Goal: Answer question/provide support: Share knowledge or assist other users

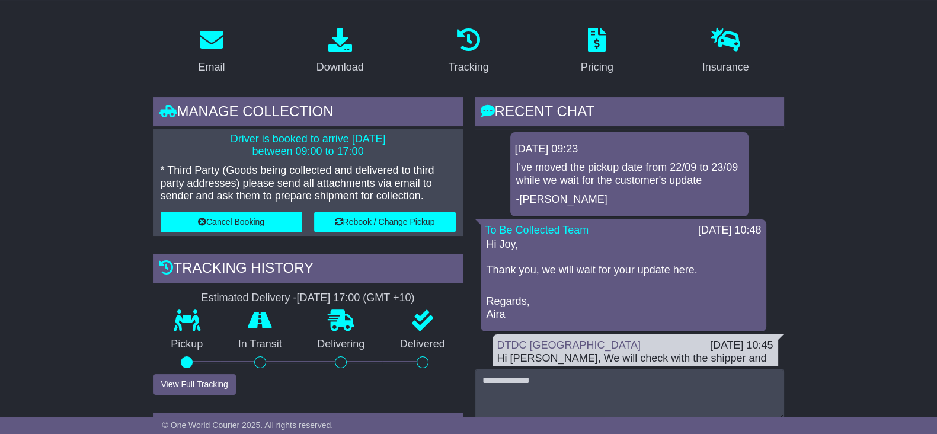
scroll to position [222, 0]
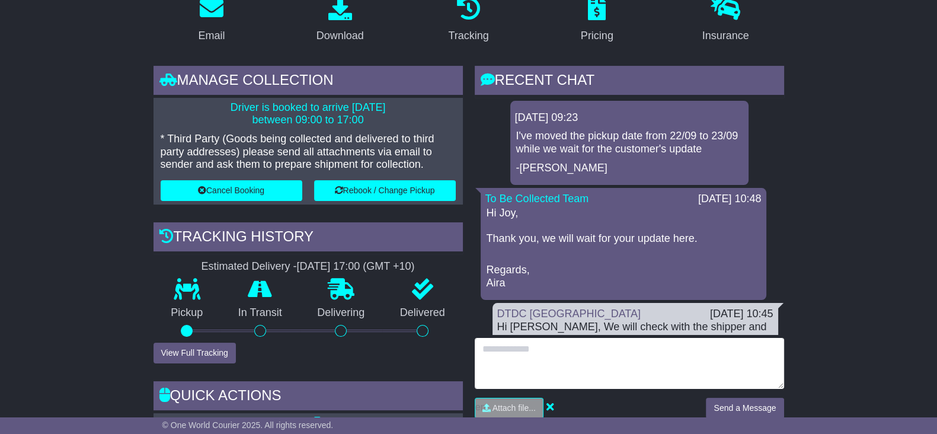
click at [545, 369] on textarea at bounding box center [629, 363] width 309 height 51
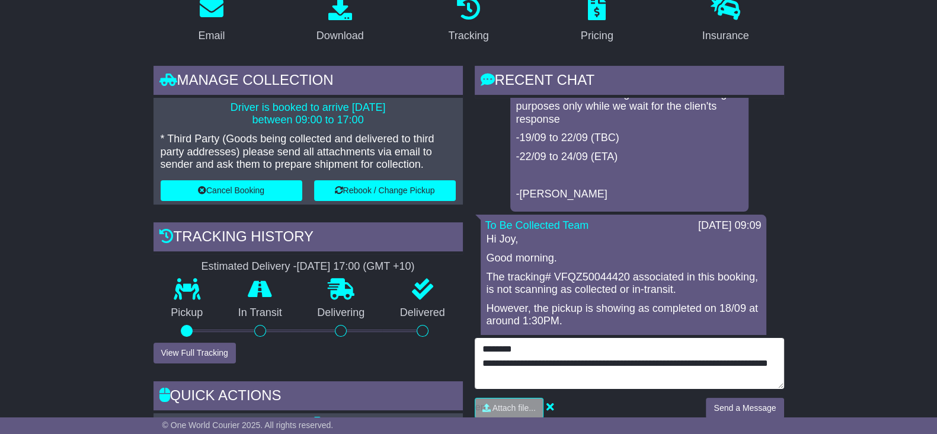
scroll to position [370, 0]
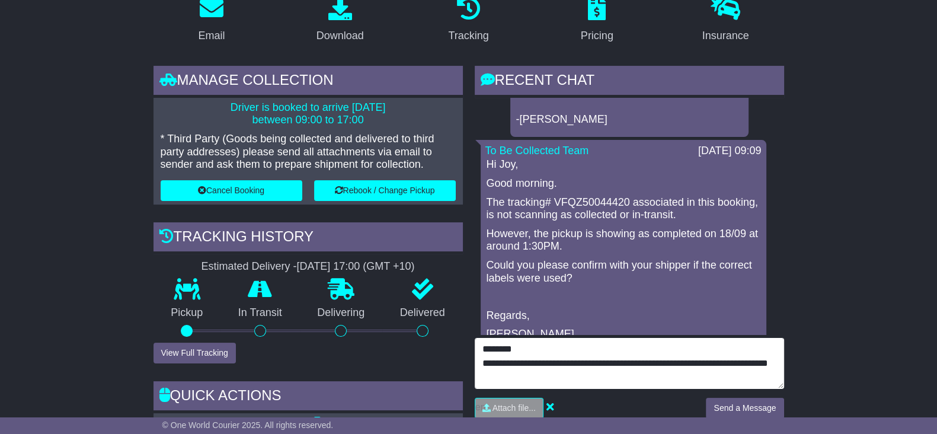
click at [716, 363] on textarea "**********" at bounding box center [629, 363] width 309 height 51
click at [552, 375] on textarea "**********" at bounding box center [629, 363] width 309 height 51
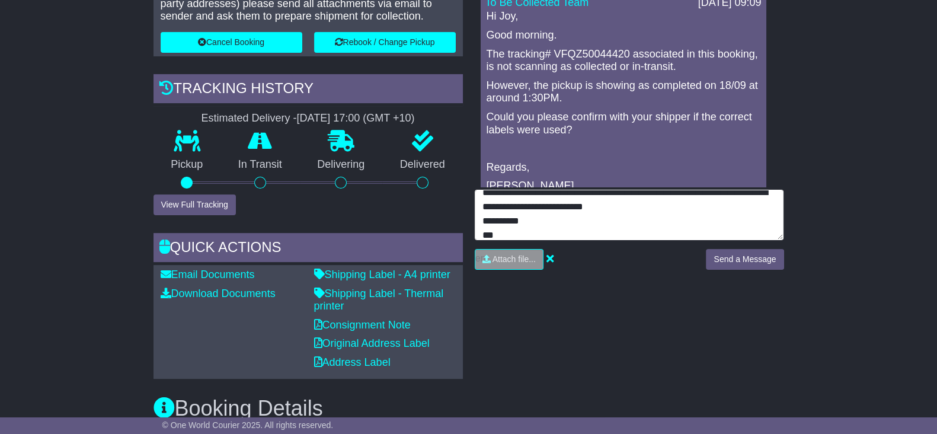
type textarea "**********"
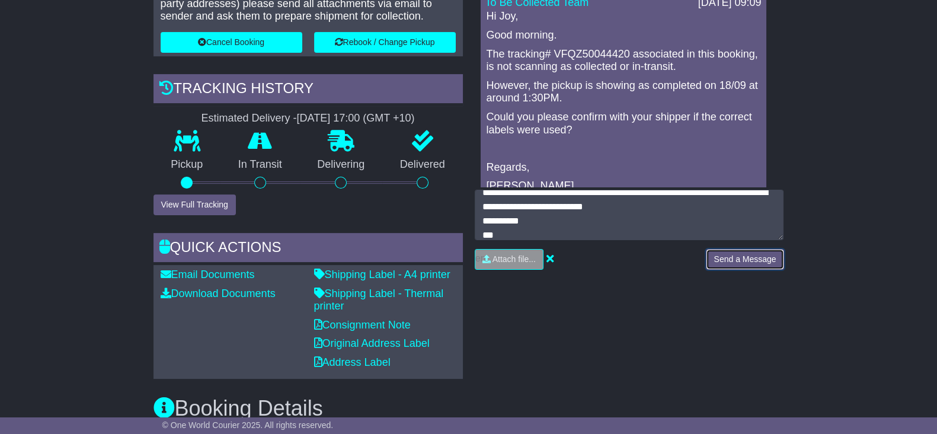
click at [745, 260] on button "Send a Message" at bounding box center [745, 259] width 78 height 21
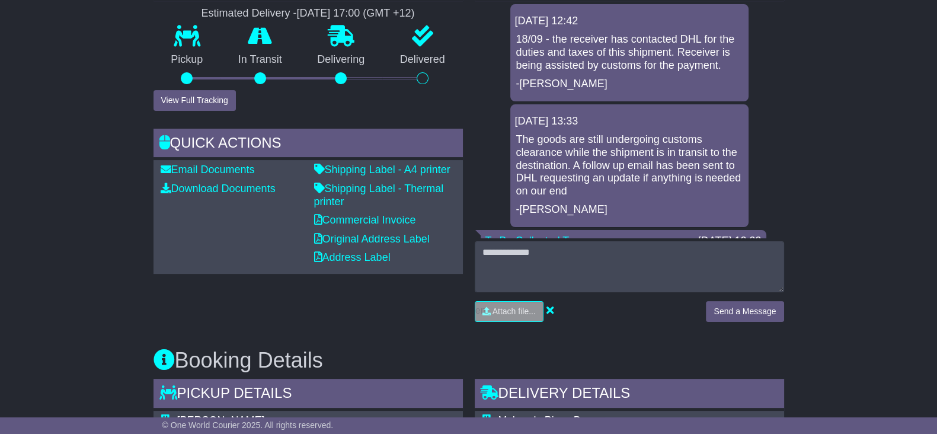
scroll to position [204, 0]
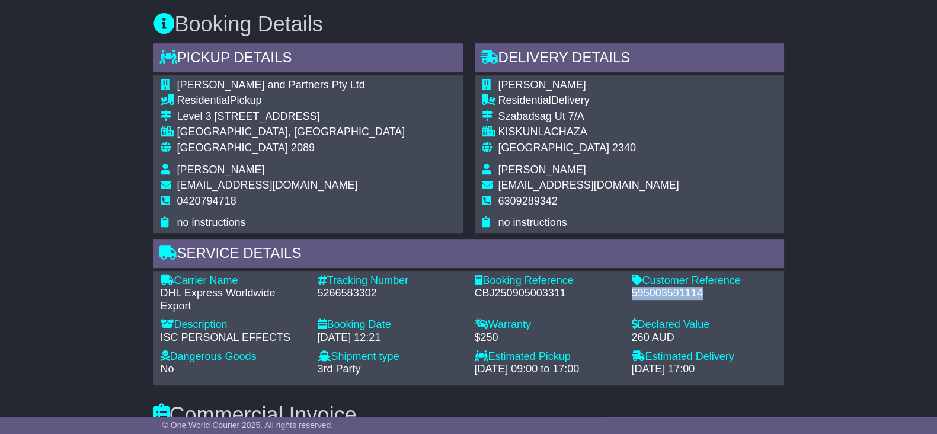
scroll to position [889, 0]
click at [50, 185] on div "Email Download Tracking Pricing Insurance" at bounding box center [468, 396] width 937 height 1717
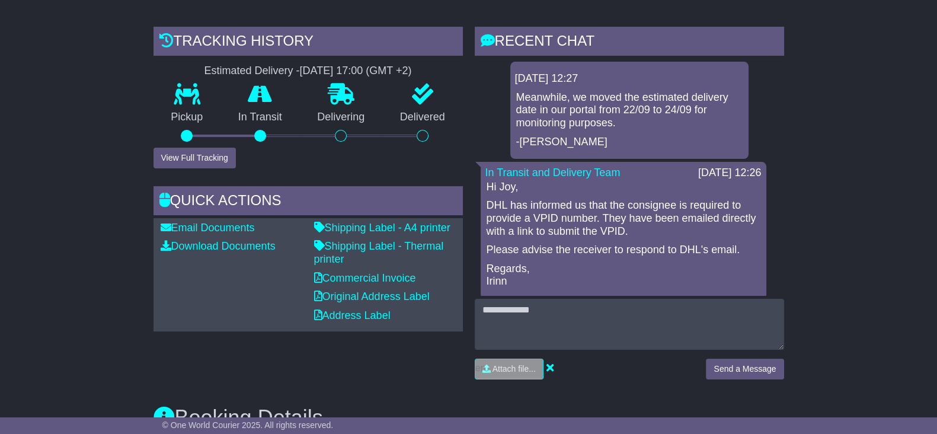
scroll to position [296, 0]
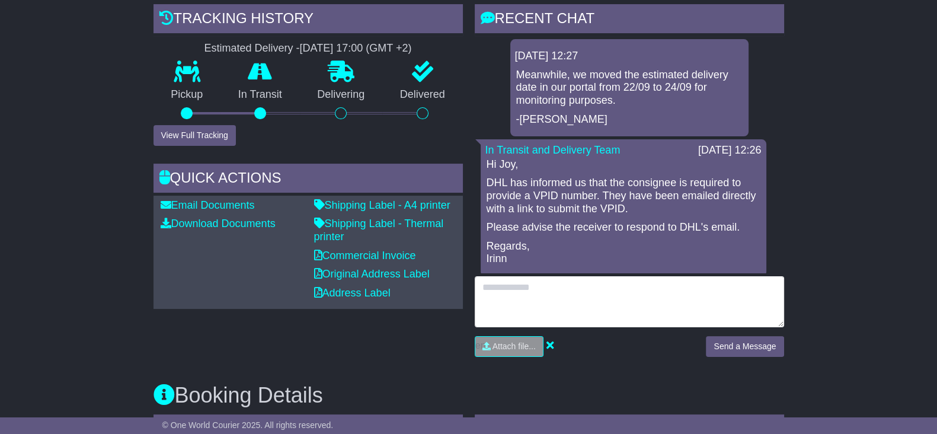
click at [548, 300] on textarea at bounding box center [629, 301] width 309 height 51
type textarea "**********"
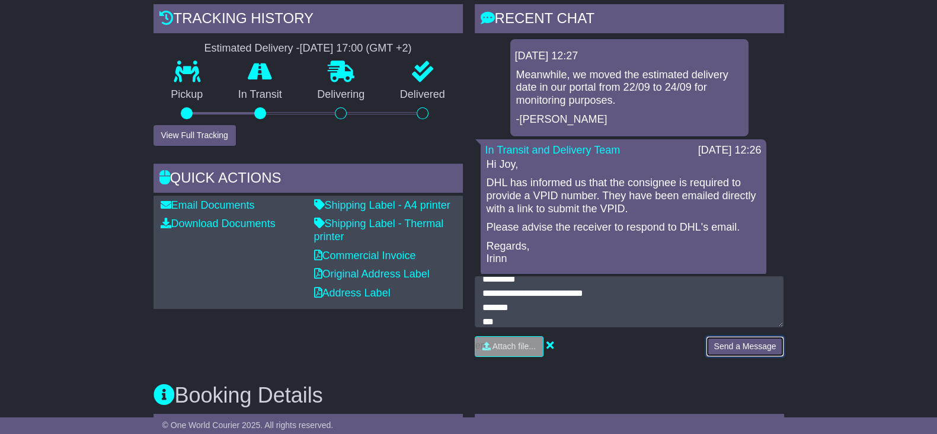
click at [734, 339] on button "Send a Message" at bounding box center [745, 346] width 78 height 21
click at [699, 226] on p "Please advise the receiver to respond to DHL's email." at bounding box center [624, 227] width 274 height 13
drag, startPoint x: 660, startPoint y: 226, endPoint x: 623, endPoint y: 226, distance: 36.1
click at [632, 226] on p "Please advise the receiver to respond to DHL's email." at bounding box center [624, 227] width 274 height 13
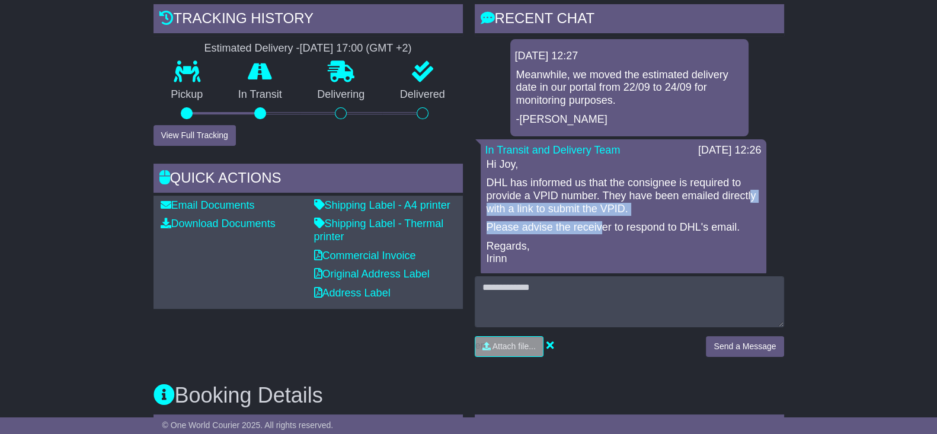
drag, startPoint x: 593, startPoint y: 223, endPoint x: 507, endPoint y: 201, distance: 89.4
click at [513, 203] on div "Hi Joy, DHL has informed us that the consignee is required to provide a VPID nu…" at bounding box center [623, 211] width 276 height 107
click at [488, 180] on p "DHL has informed us that the consignee is required to provide a VPID number. Th…" at bounding box center [624, 196] width 274 height 39
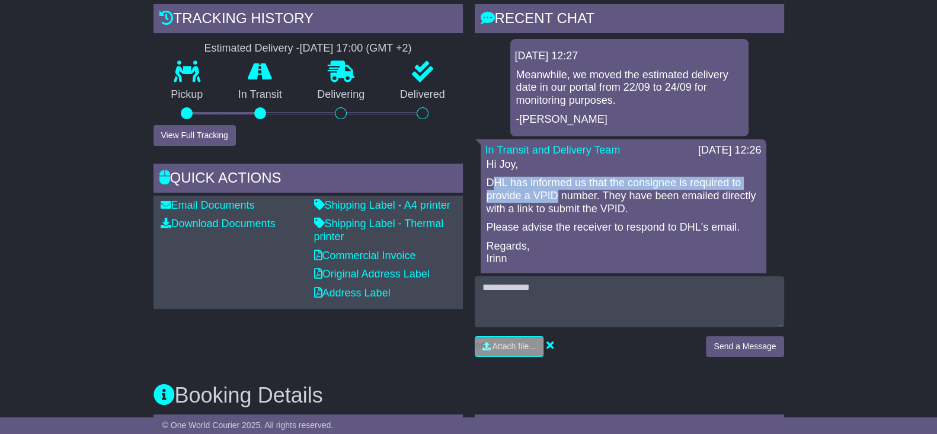
drag, startPoint x: 513, startPoint y: 183, endPoint x: 602, endPoint y: 194, distance: 89.6
click at [565, 190] on p "DHL has informed us that the consignee is required to provide a VPID number. Th…" at bounding box center [624, 196] width 274 height 39
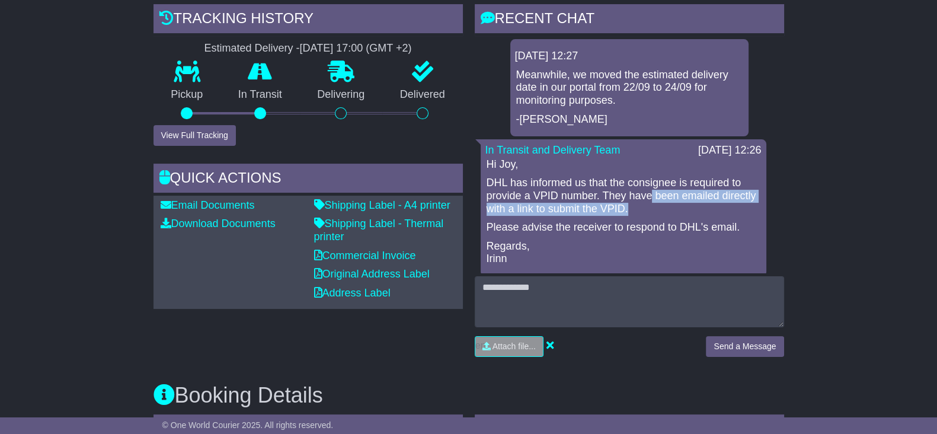
drag, startPoint x: 699, startPoint y: 201, endPoint x: 726, endPoint y: 205, distance: 26.9
click at [726, 205] on p "DHL has informed us that the consignee is required to provide a VPID number. Th…" at bounding box center [624, 196] width 274 height 39
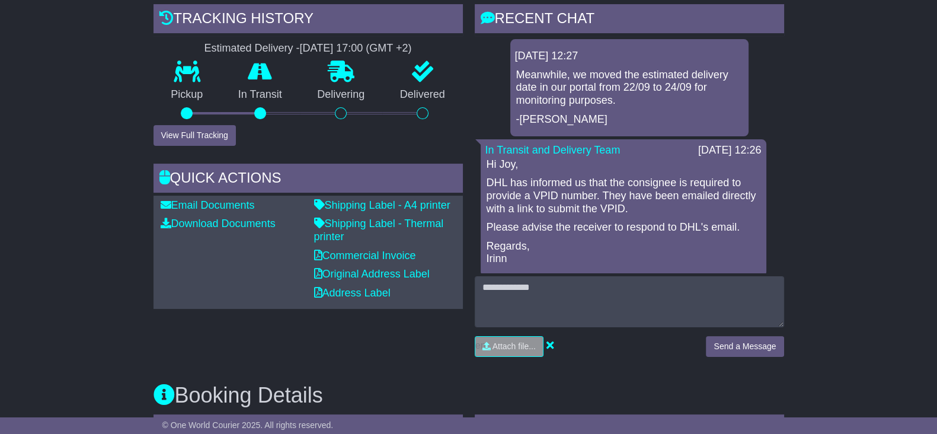
click at [489, 188] on p "DHL has informed us that the consignee is required to provide a VPID number. Th…" at bounding box center [624, 196] width 274 height 39
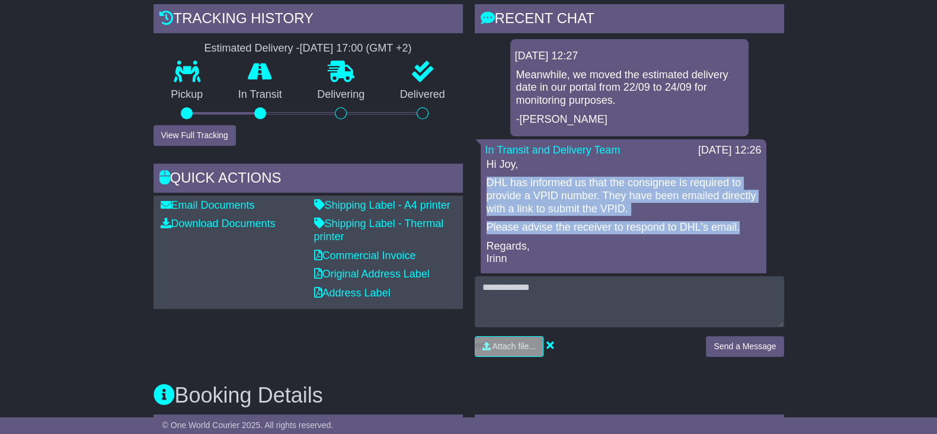
drag, startPoint x: 489, startPoint y: 179, endPoint x: 741, endPoint y: 232, distance: 257.3
click at [741, 232] on div "Hi Joy, DHL has informed us that the consignee is required to provide a VPID nu…" at bounding box center [623, 211] width 276 height 107
copy div "DHL has informed us that the consignee is required to provide a VPID number. Th…"
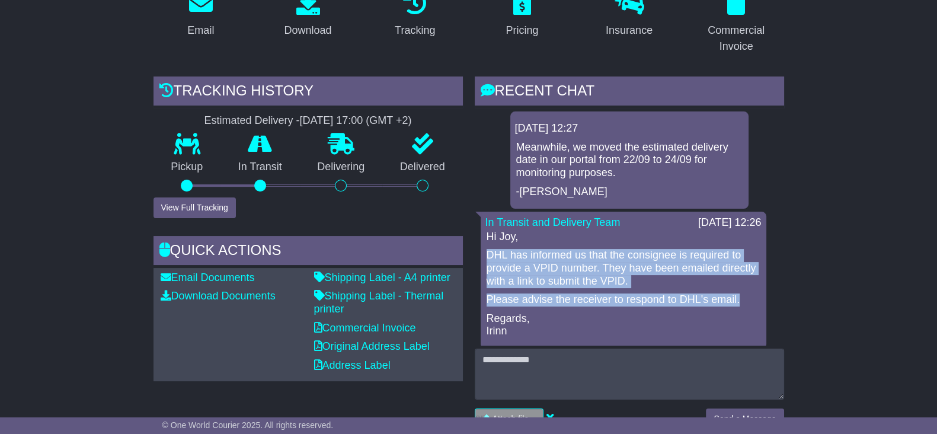
scroll to position [222, 0]
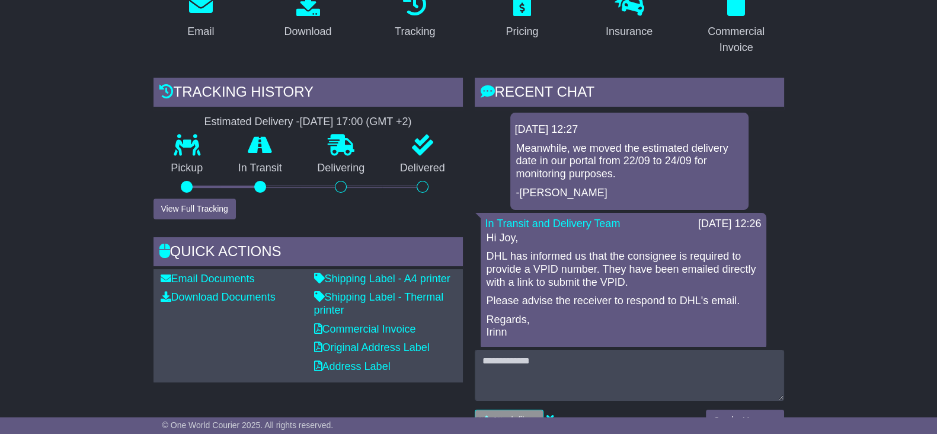
click at [720, 322] on p "Regards, Irinn" at bounding box center [624, 325] width 274 height 25
click at [613, 331] on p "Regards, Irinn" at bounding box center [624, 325] width 274 height 25
drag, startPoint x: 821, startPoint y: 245, endPoint x: 815, endPoint y: 225, distance: 20.8
drag, startPoint x: 850, startPoint y: 231, endPoint x: 843, endPoint y: 229, distance: 7.2
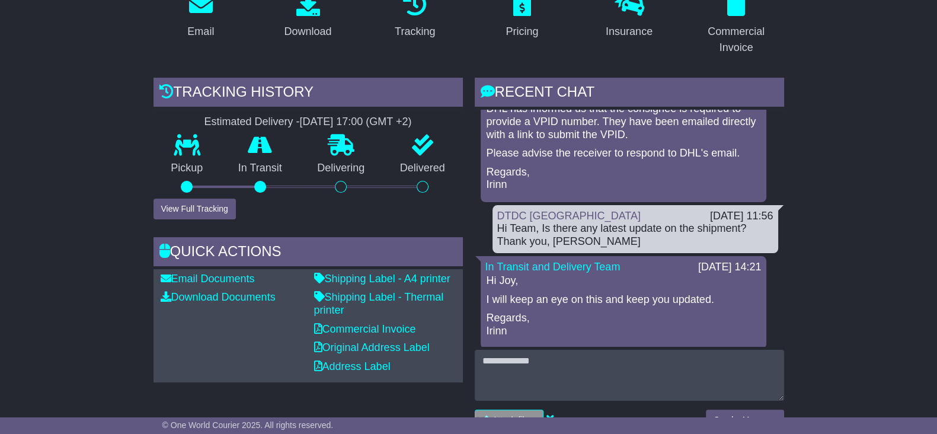
scroll to position [0, 0]
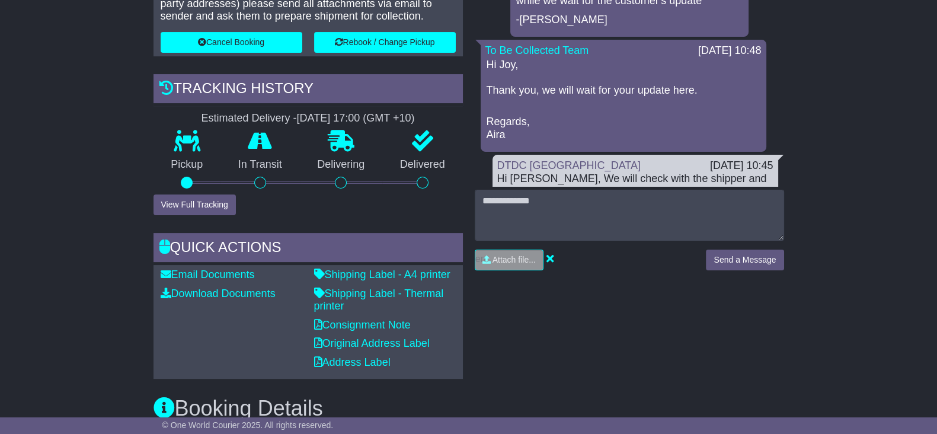
scroll to position [370, 0]
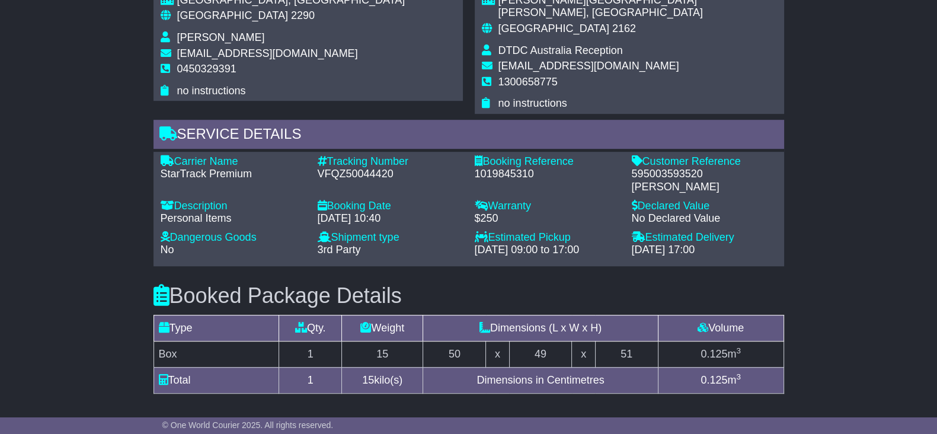
scroll to position [889, 0]
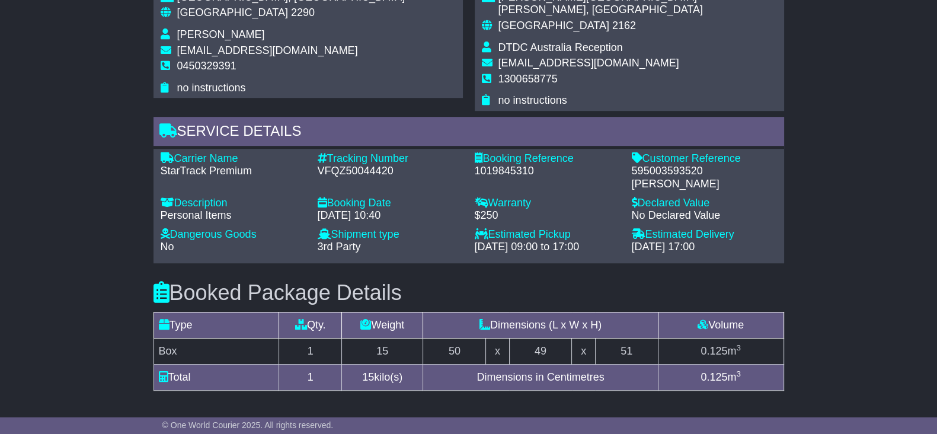
click at [673, 165] on div "595003593520 Bimal Gurung" at bounding box center [704, 177] width 145 height 25
copy div "595003593520"
click at [95, 155] on div "Email Download Tracking Pricing Insurance" at bounding box center [468, 30] width 937 height 1421
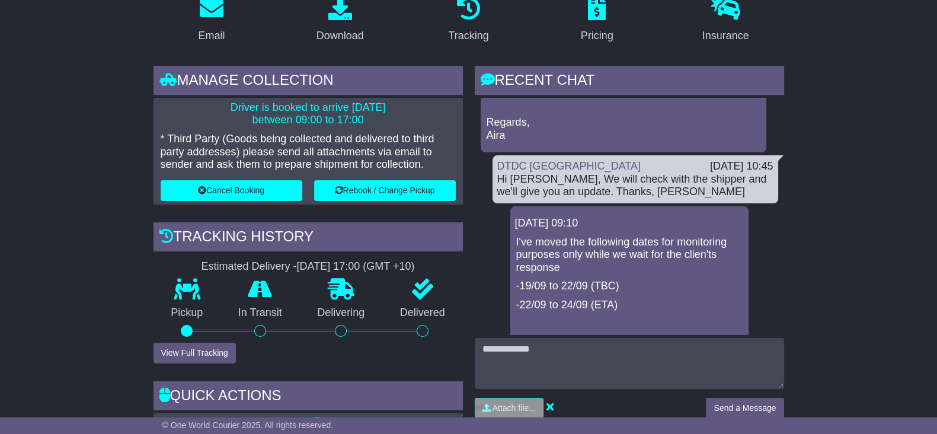
scroll to position [0, 0]
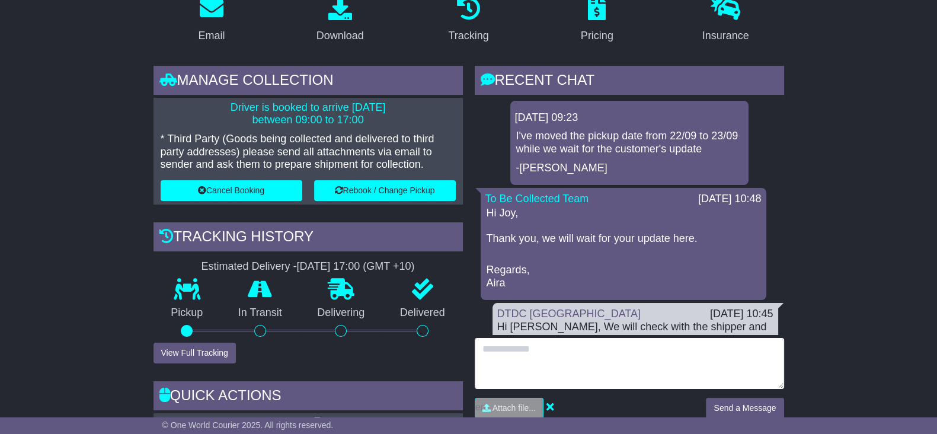
click at [599, 367] on textarea at bounding box center [629, 363] width 309 height 51
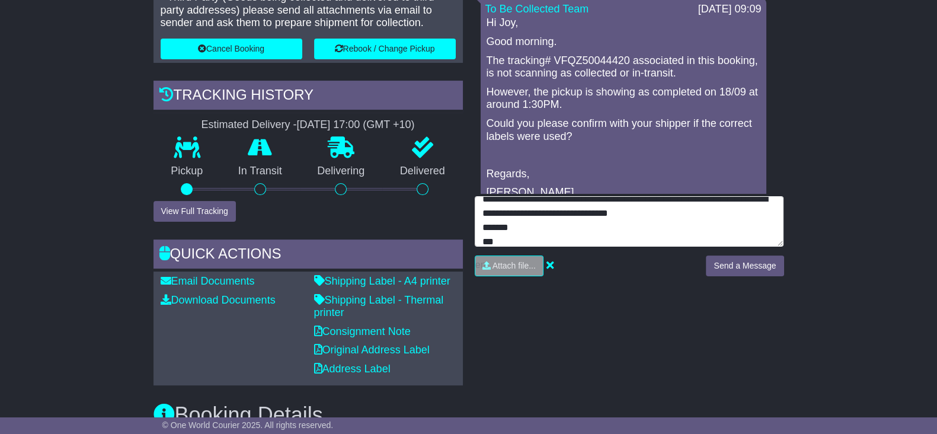
scroll to position [444, 0]
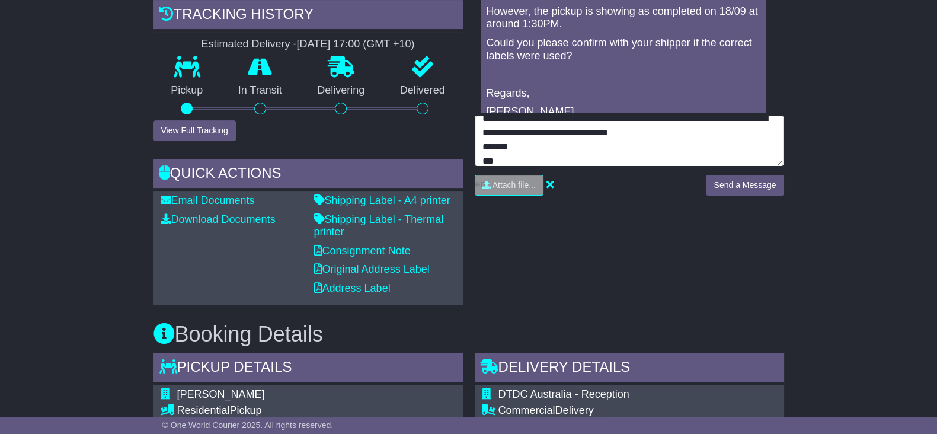
type textarea "**********"
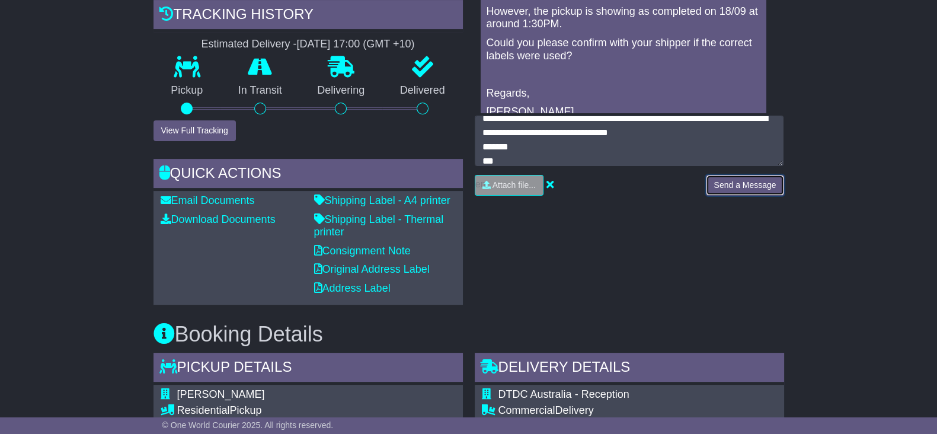
click at [740, 184] on button "Send a Message" at bounding box center [745, 185] width 78 height 21
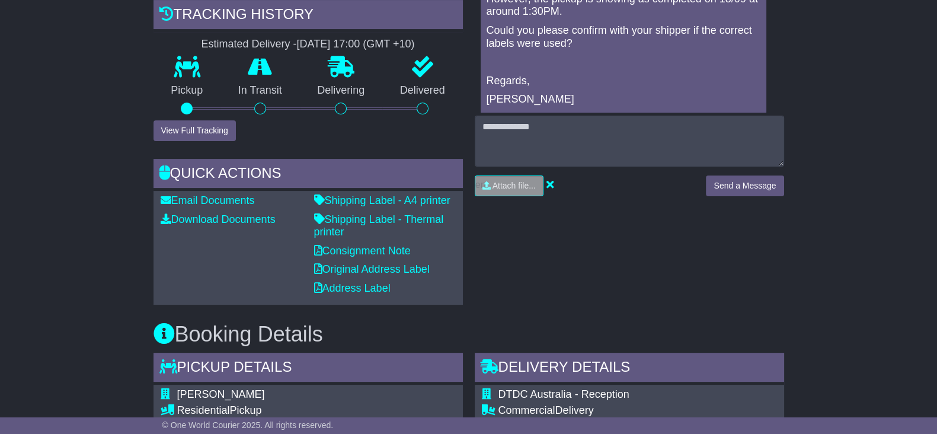
scroll to position [370, 0]
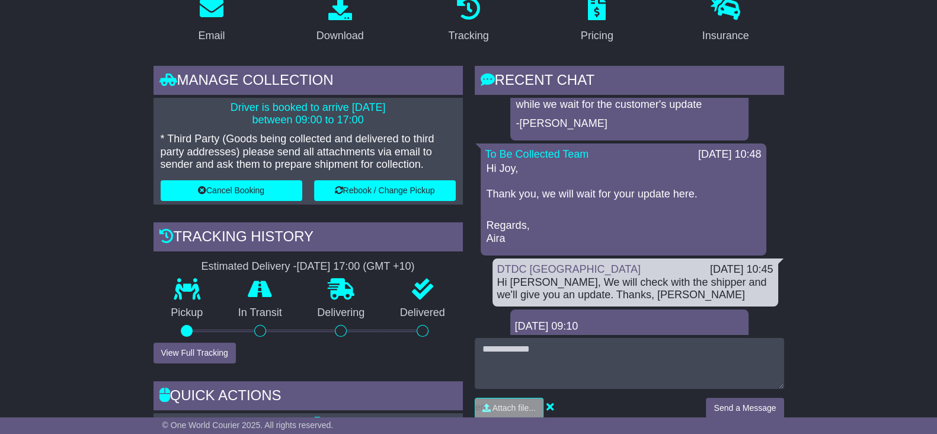
scroll to position [148, 0]
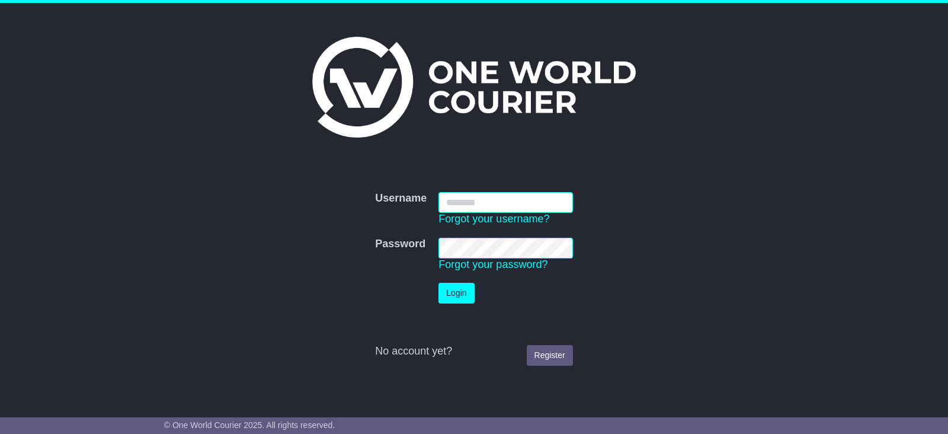
click at [505, 201] on input "Username" at bounding box center [506, 202] width 134 height 21
type input "**********"
click at [465, 287] on button "Login" at bounding box center [457, 293] width 36 height 21
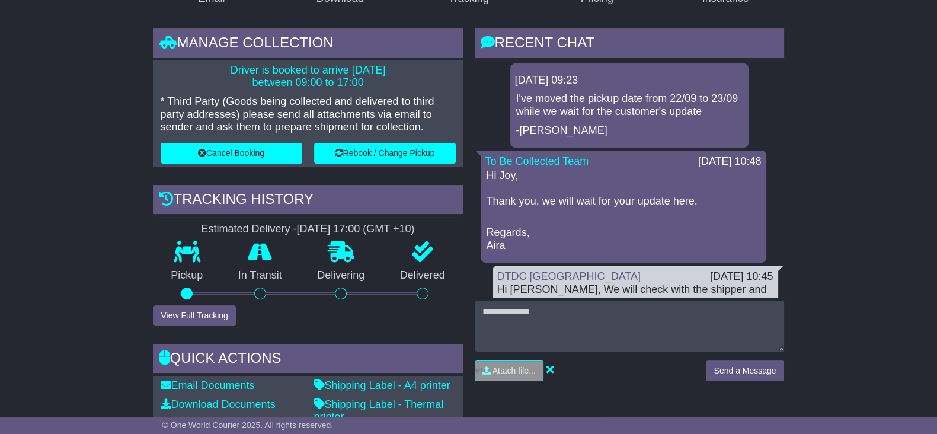
scroll to position [296, 0]
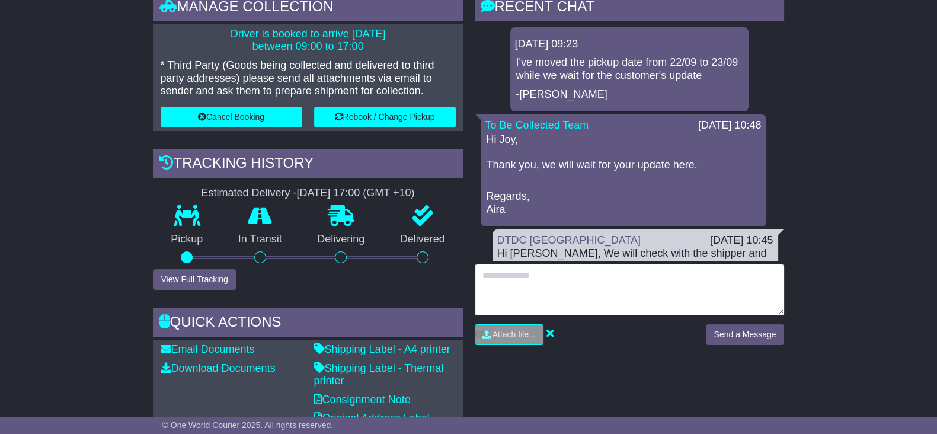
click at [631, 300] on textarea at bounding box center [629, 289] width 309 height 51
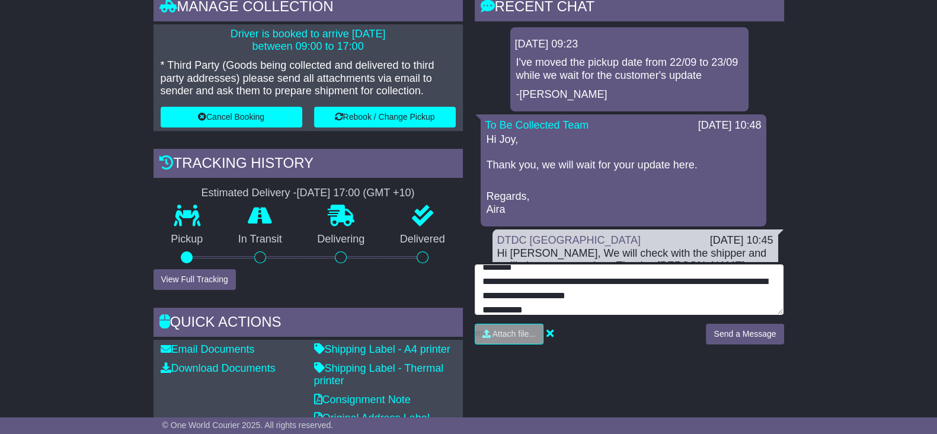
scroll to position [23, 0]
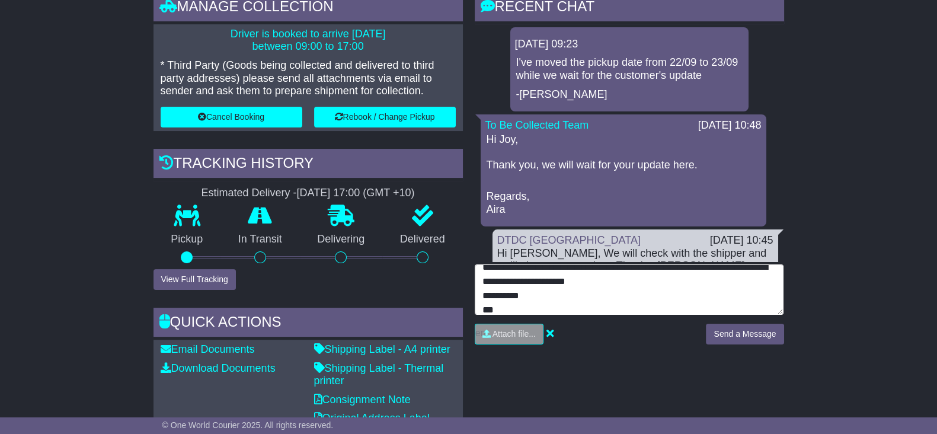
type textarea "**********"
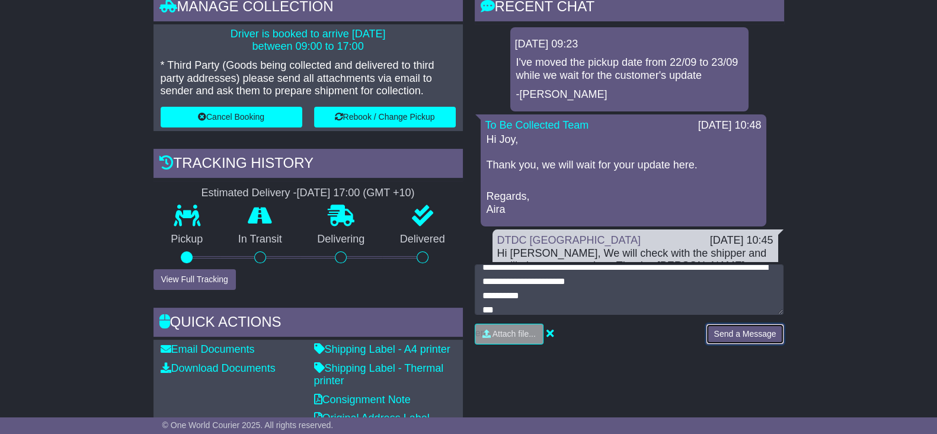
click at [724, 342] on button "Send a Message" at bounding box center [745, 334] width 78 height 21
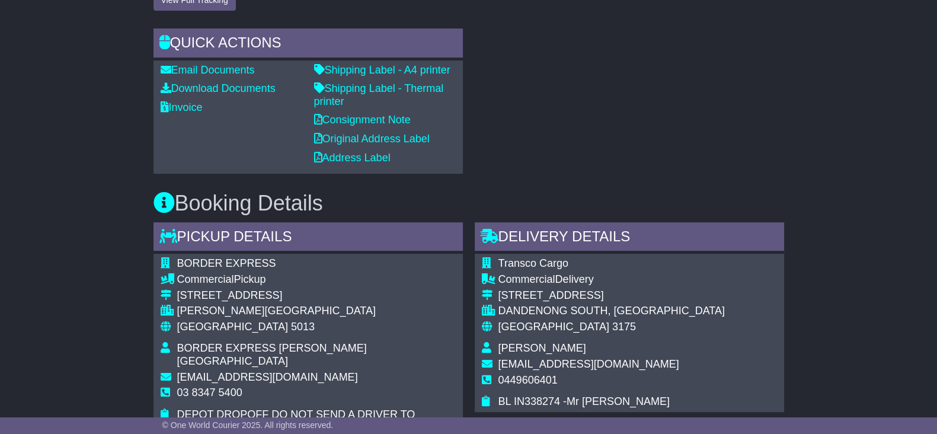
scroll to position [444, 0]
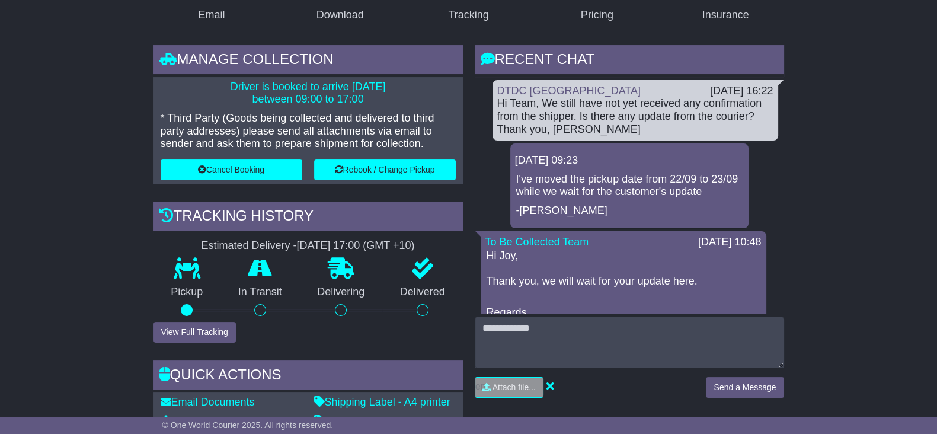
scroll to position [222, 0]
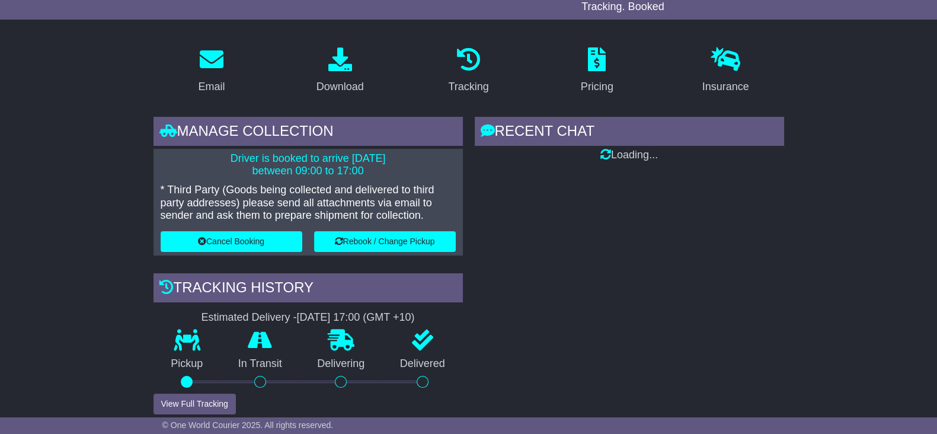
scroll to position [148, 0]
